Goal: Transaction & Acquisition: Purchase product/service

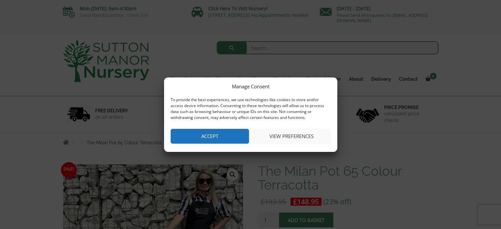
drag, startPoint x: 0, startPoint y: 0, endPoint x: 217, endPoint y: 139, distance: 257.3
click at [217, 139] on button "Accept" at bounding box center [210, 136] width 78 height 15
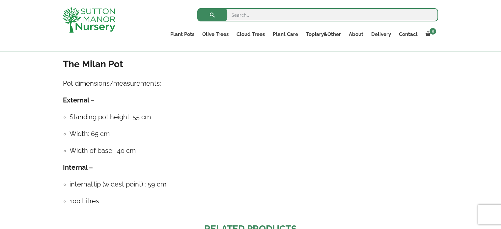
scroll to position [351, 0]
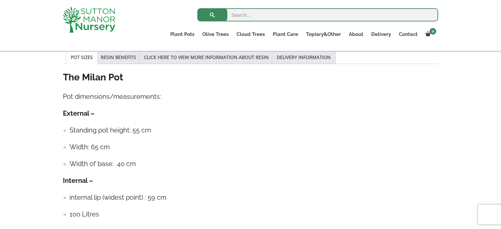
click at [488, 92] on div "Sale! 🔍 The Milan Pot 65 Colour Terracotta £ 193.95 Original price was: £193.95…" at bounding box center [250, 112] width 501 height 645
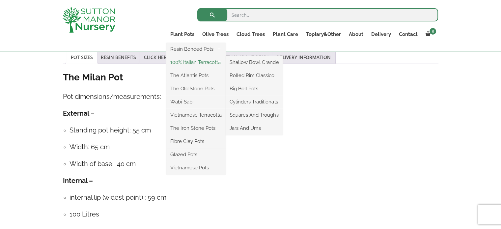
click at [190, 62] on link "100% Italian Terracotta" at bounding box center [195, 62] width 59 height 10
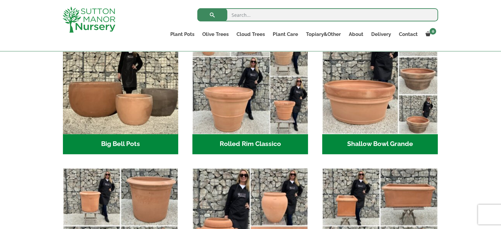
scroll to position [242, 0]
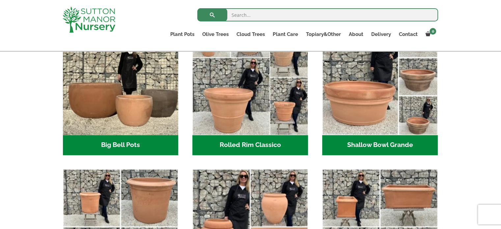
click at [378, 144] on h2 "Shallow Bowl Grande (2)" at bounding box center [380, 145] width 116 height 20
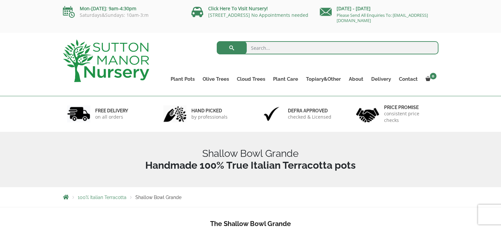
drag, startPoint x: 503, startPoint y: 16, endPoint x: 447, endPoint y: 39, distance: 60.6
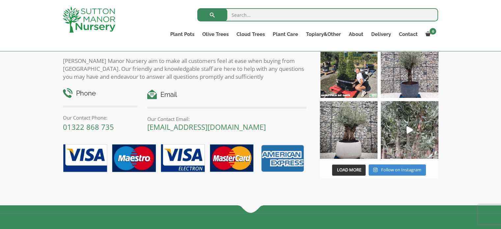
scroll to position [230, 0]
